Goal: Transaction & Acquisition: Purchase product/service

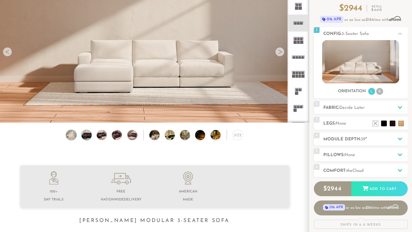
click at [88, 134] on img at bounding box center [86, 135] width 12 height 10
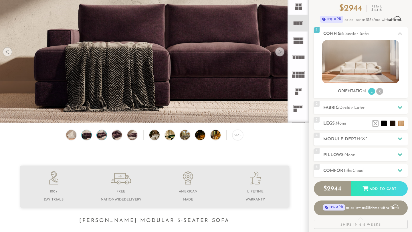
click at [99, 137] on img at bounding box center [102, 135] width 12 height 10
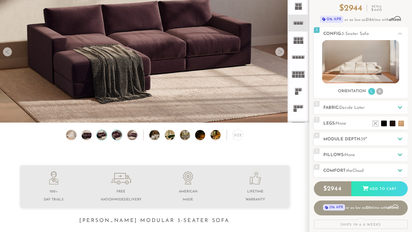
click at [114, 137] on img at bounding box center [117, 135] width 12 height 10
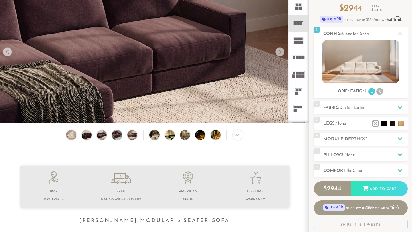
click at [80, 136] on div "Size" at bounding box center [154, 136] width 309 height 13
click at [77, 136] on div "Size" at bounding box center [154, 136] width 309 height 13
click at [69, 136] on img at bounding box center [71, 135] width 12 height 10
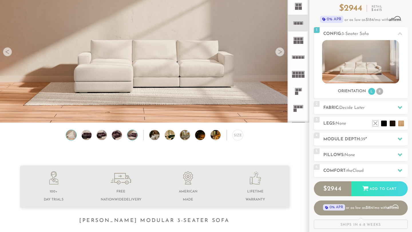
click at [131, 136] on img at bounding box center [132, 135] width 12 height 10
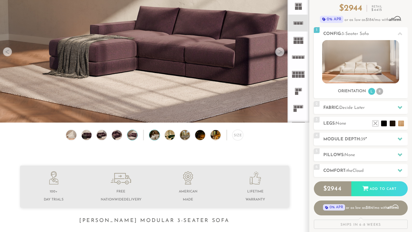
click at [151, 134] on img at bounding box center [158, 135] width 18 height 10
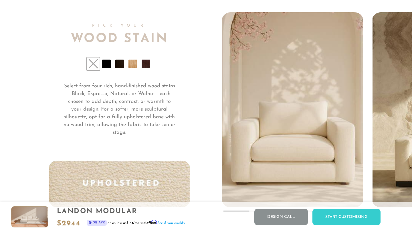
scroll to position [4198, 0]
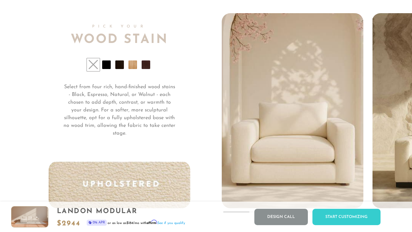
click at [107, 64] on li at bounding box center [106, 64] width 9 height 9
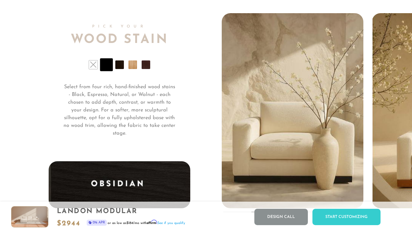
click at [116, 65] on li at bounding box center [119, 64] width 9 height 9
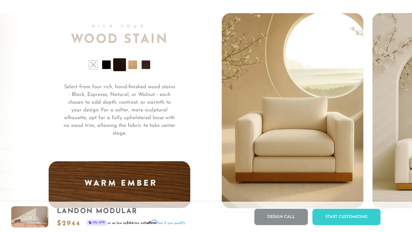
click at [130, 65] on li at bounding box center [132, 64] width 9 height 9
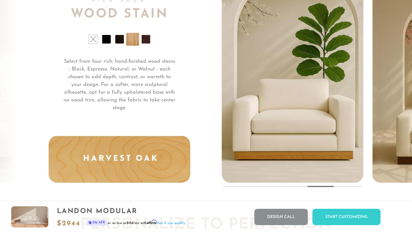
scroll to position [4225, 0]
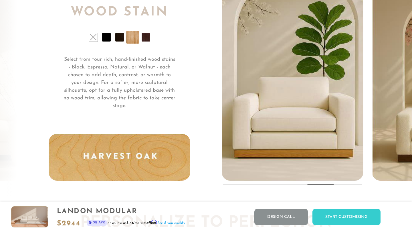
click at [149, 40] on li at bounding box center [146, 37] width 9 height 9
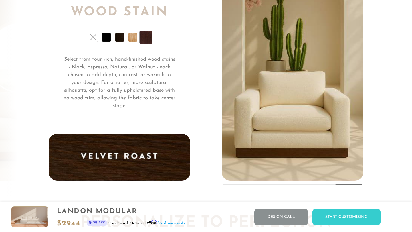
click at [122, 39] on li at bounding box center [119, 37] width 9 height 9
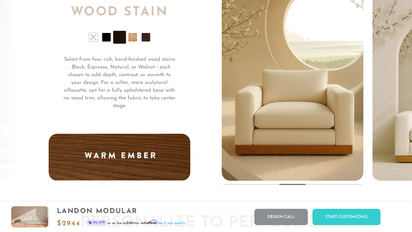
click at [93, 39] on li at bounding box center [93, 37] width 9 height 9
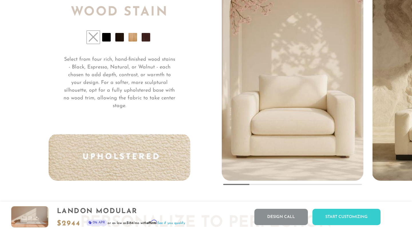
click at [108, 39] on li at bounding box center [106, 37] width 9 height 9
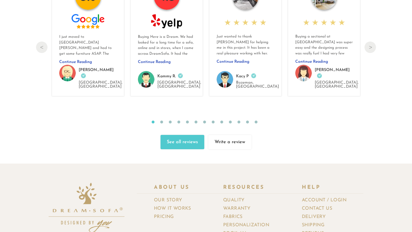
scroll to position [6038, 0]
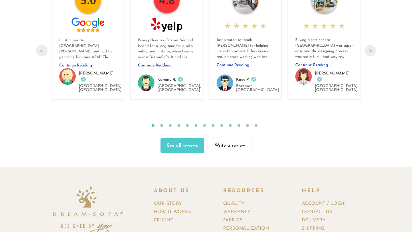
click at [367, 47] on button "Next" at bounding box center [369, 50] width 11 height 11
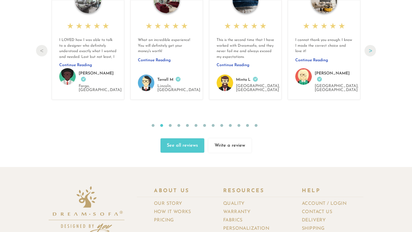
click at [367, 47] on button "Next" at bounding box center [369, 50] width 11 height 11
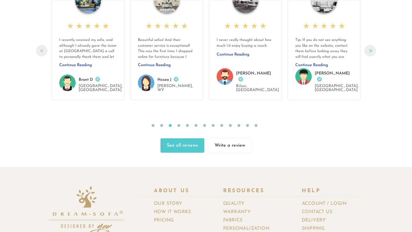
click at [367, 47] on button "Next" at bounding box center [369, 50] width 11 height 11
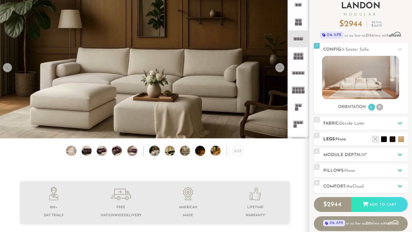
scroll to position [40, 0]
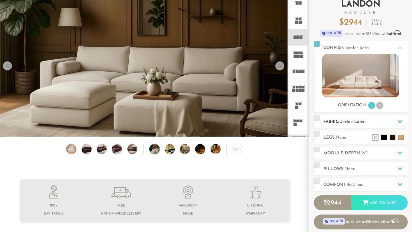
click at [374, 119] on h2 "Fabric: Decide Later" at bounding box center [365, 121] width 84 height 7
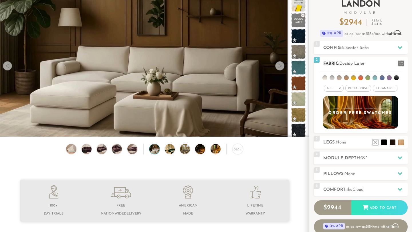
click at [396, 79] on li at bounding box center [396, 77] width 5 height 5
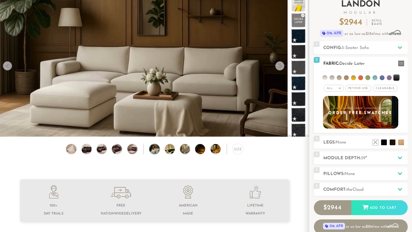
click at [390, 78] on li at bounding box center [389, 77] width 5 height 5
click at [380, 79] on li at bounding box center [381, 77] width 5 height 5
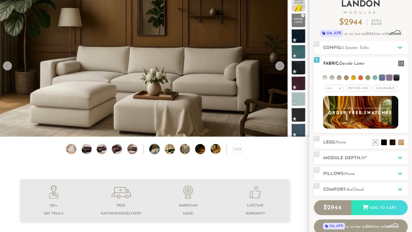
click at [370, 79] on ul at bounding box center [360, 76] width 81 height 11
click at [367, 77] on li at bounding box center [367, 77] width 5 height 5
click at [359, 87] on span "Pet/Kid Use x" at bounding box center [358, 88] width 26 height 7
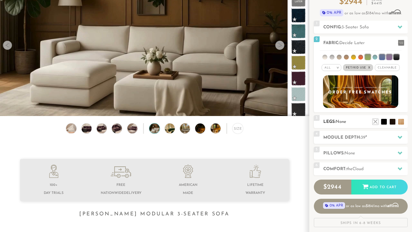
scroll to position [62, 0]
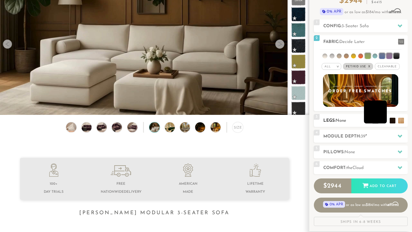
click at [383, 122] on li at bounding box center [375, 111] width 23 height 23
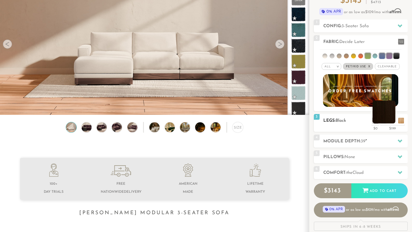
click at [391, 122] on li at bounding box center [383, 111] width 23 height 23
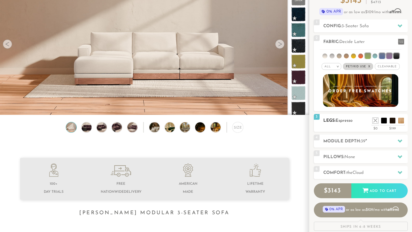
click at [399, 124] on h2 "Legs: Espresso" at bounding box center [365, 120] width 84 height 7
click at [399, 123] on li at bounding box center [392, 111] width 23 height 23
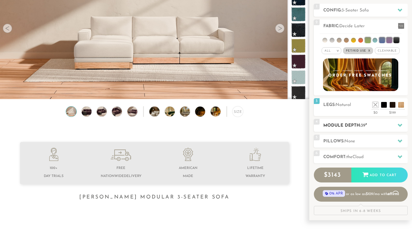
scroll to position [78, 0]
click at [346, 128] on h2 "Module Depth: 39 "" at bounding box center [365, 125] width 84 height 7
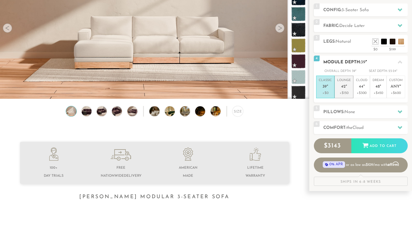
click at [346, 90] on p "+$150" at bounding box center [344, 92] width 14 height 5
click at [330, 92] on p "+$0" at bounding box center [325, 92] width 13 height 5
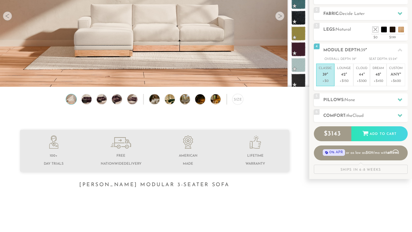
scroll to position [90, 0]
click at [344, 69] on p "Lounge 42 "" at bounding box center [344, 72] width 14 height 12
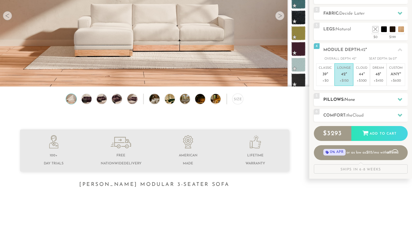
click at [336, 103] on div "5 Pillows: None" at bounding box center [361, 99] width 94 height 13
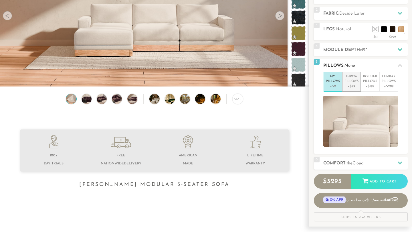
click at [349, 85] on p "+$99" at bounding box center [351, 86] width 14 height 5
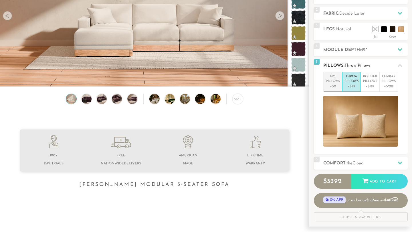
click at [331, 84] on p "+$0" at bounding box center [333, 86] width 14 height 5
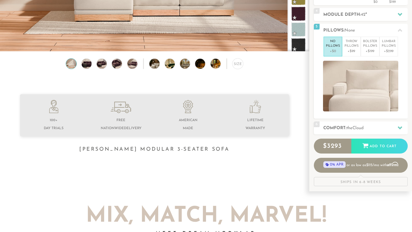
scroll to position [125, 0]
click at [334, 126] on h2 "Comfort: the Cloud" at bounding box center [365, 128] width 84 height 7
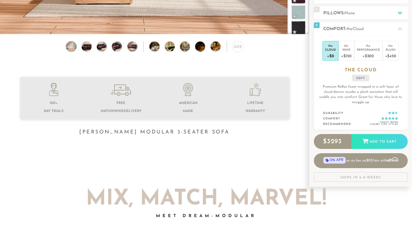
scroll to position [144, 0]
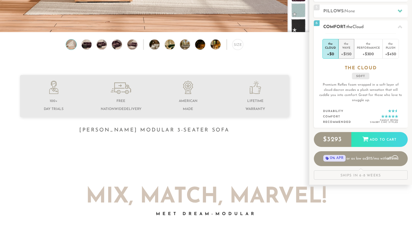
click at [343, 52] on div "+$150" at bounding box center [346, 53] width 10 height 8
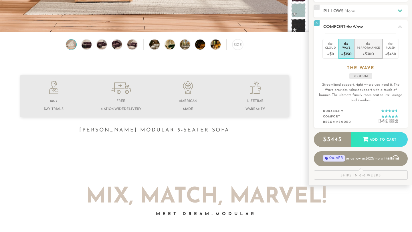
click at [357, 49] on div "Performance" at bounding box center [368, 47] width 23 height 4
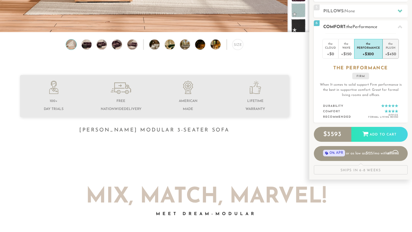
click at [389, 55] on div "+$450" at bounding box center [390, 53] width 11 height 8
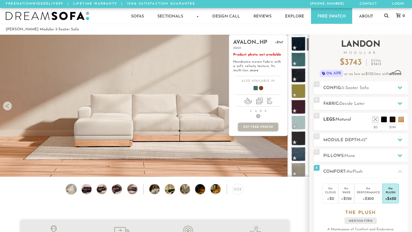
scroll to position [33, 0]
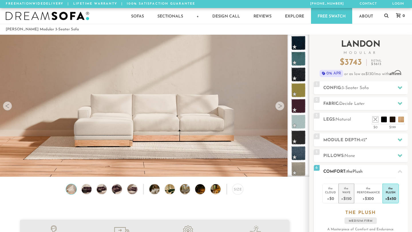
click at [348, 191] on div "Wave" at bounding box center [346, 192] width 10 height 4
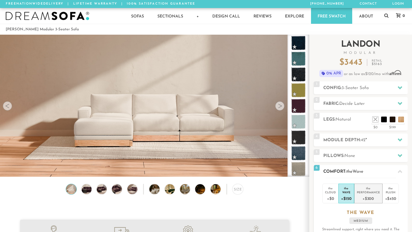
click at [362, 196] on div "+$300" at bounding box center [368, 198] width 23 height 8
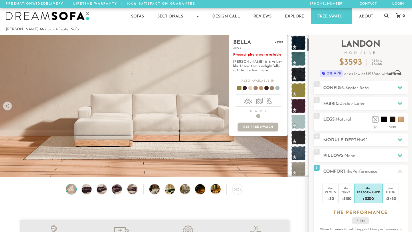
scroll to position [0, 0]
